Goal: Task Accomplishment & Management: Manage account settings

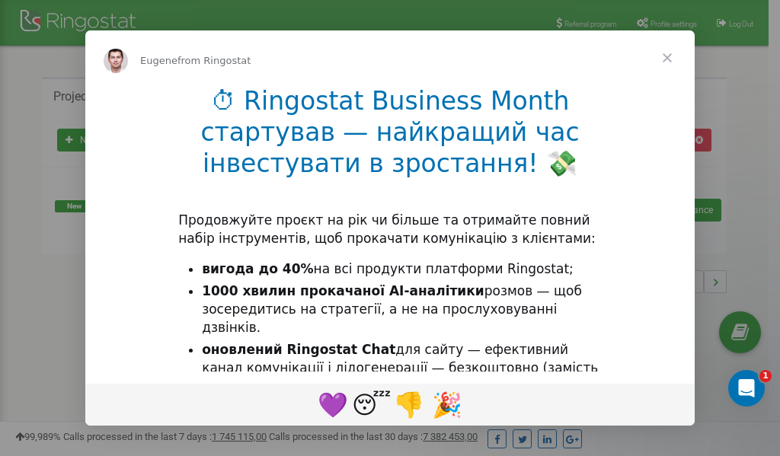
scroll to position [228, 0]
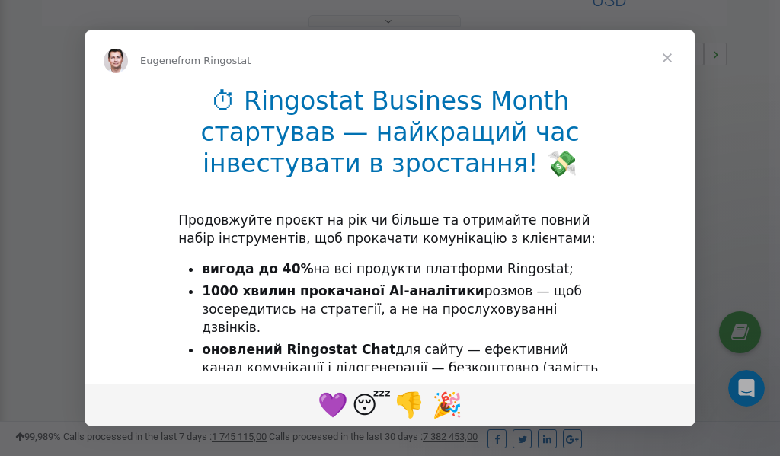
click at [670, 59] on span "Close" at bounding box center [667, 57] width 55 height 55
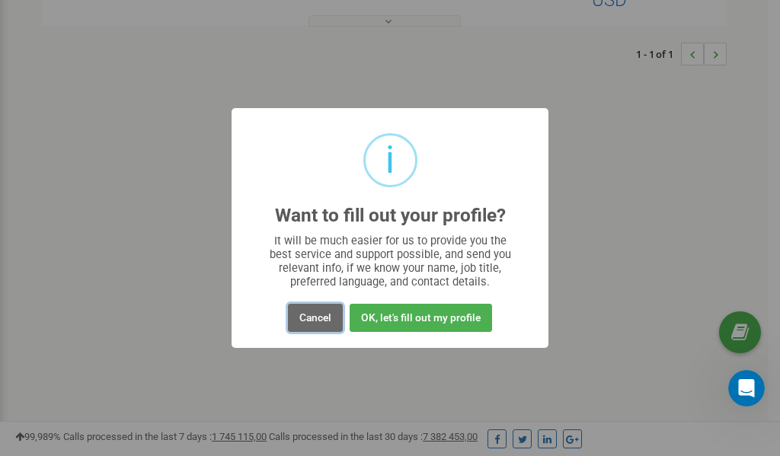
click at [324, 314] on button "Cancel" at bounding box center [315, 318] width 55 height 28
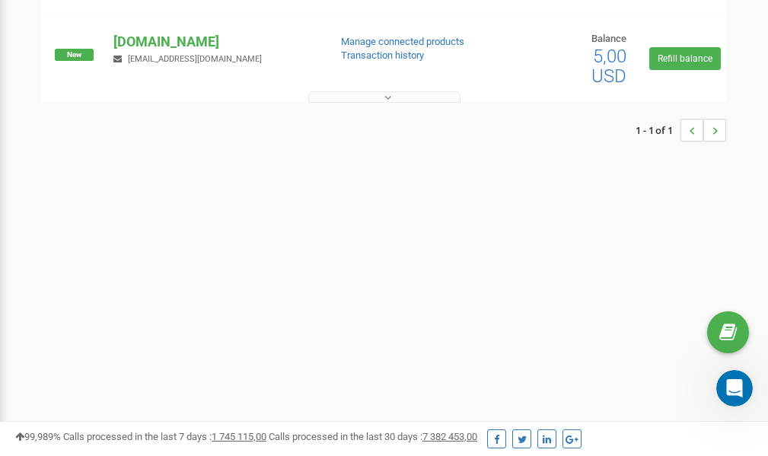
scroll to position [0, 0]
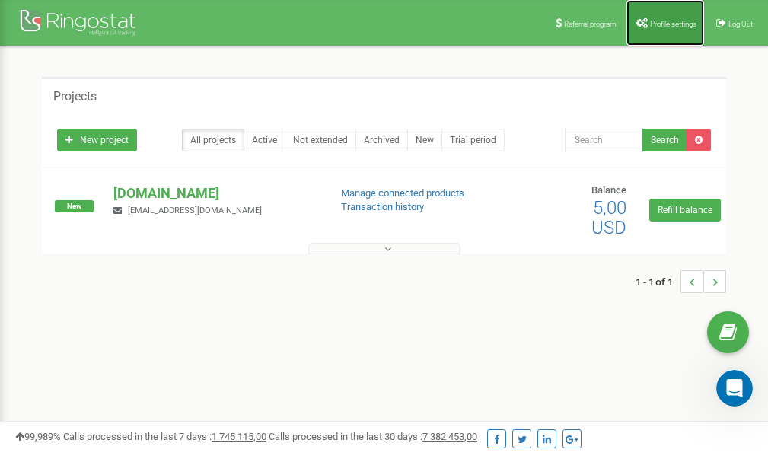
click at [663, 21] on span "Profile settings" at bounding box center [673, 24] width 46 height 8
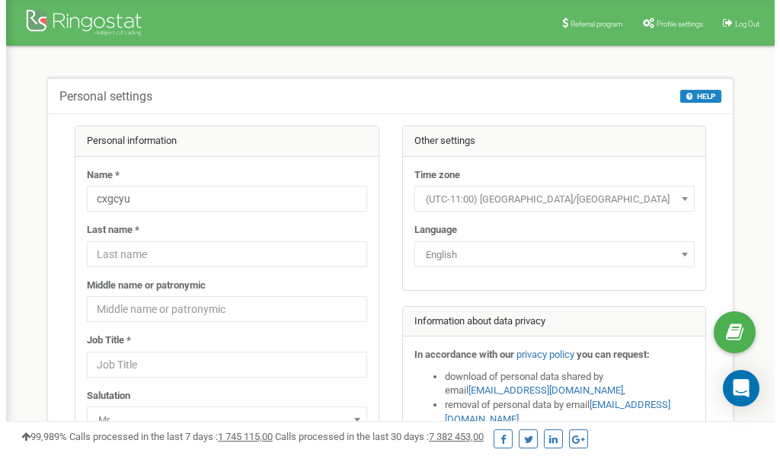
scroll to position [76, 0]
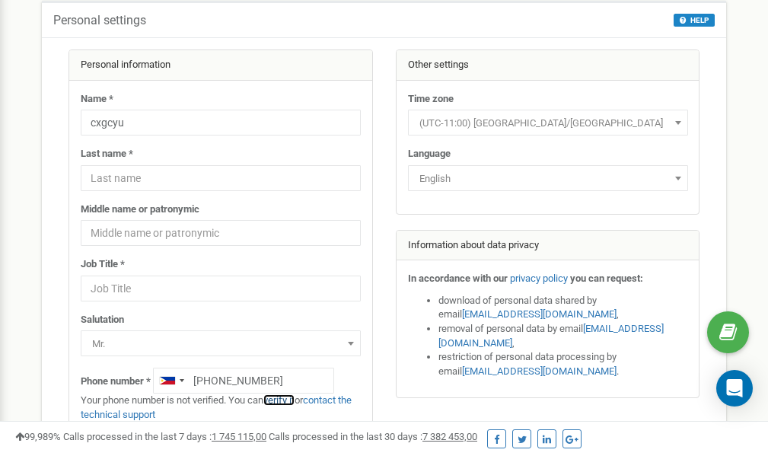
click at [289, 400] on link "verify it" at bounding box center [278, 399] width 31 height 11
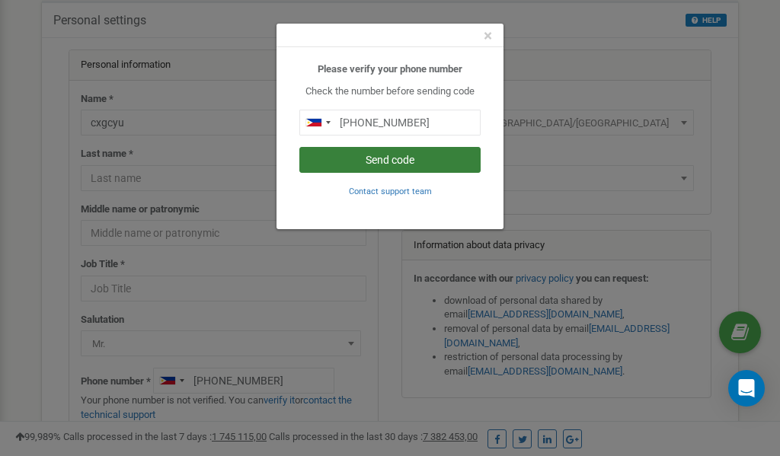
click at [383, 163] on button "Send code" at bounding box center [389, 160] width 181 height 26
